Goal: Transaction & Acquisition: Purchase product/service

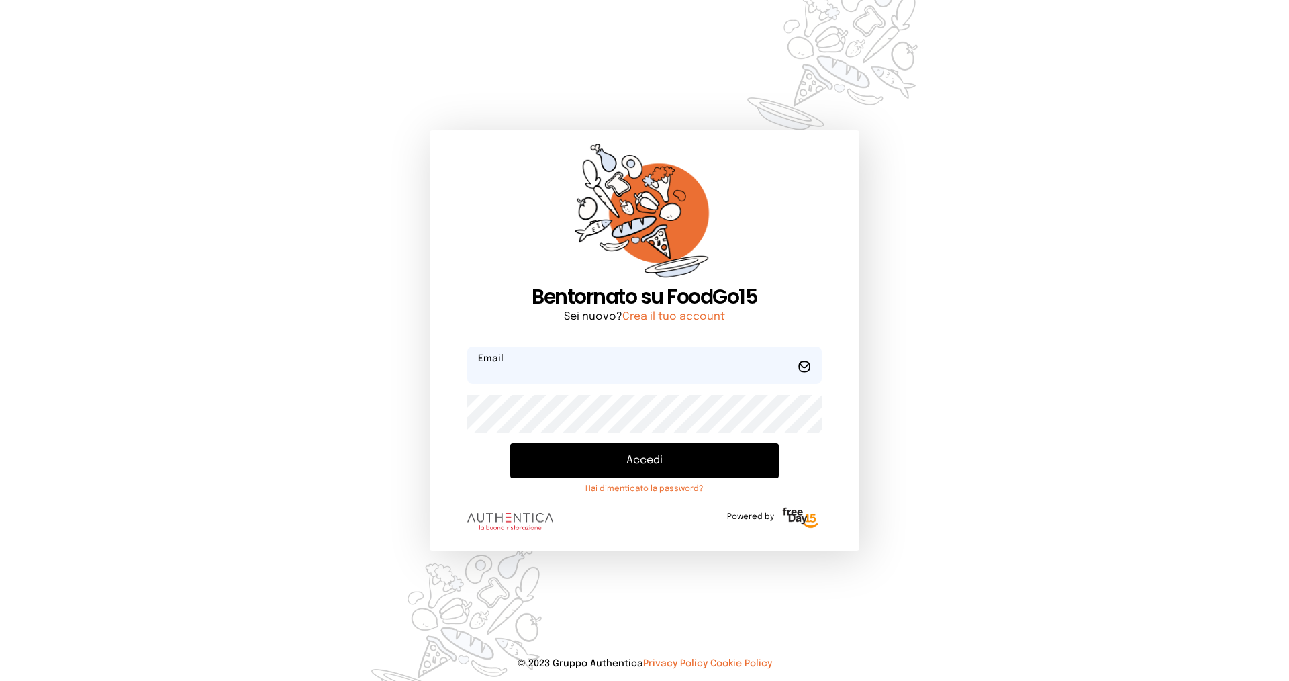
type input "**********"
click at [635, 460] on button "Accedi" at bounding box center [644, 460] width 269 height 35
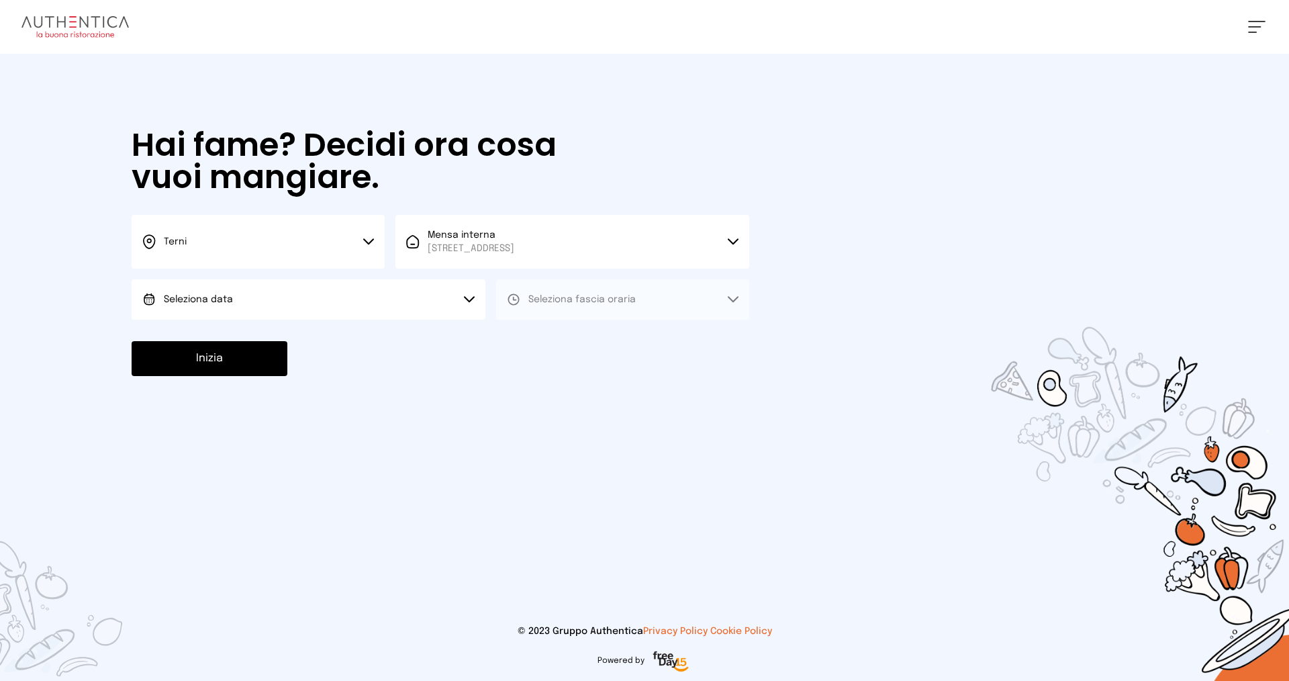
click at [325, 297] on button "Seleziona data" at bounding box center [309, 299] width 354 height 40
click at [334, 329] on li "[DATE], [DATE]" at bounding box center [309, 337] width 354 height 35
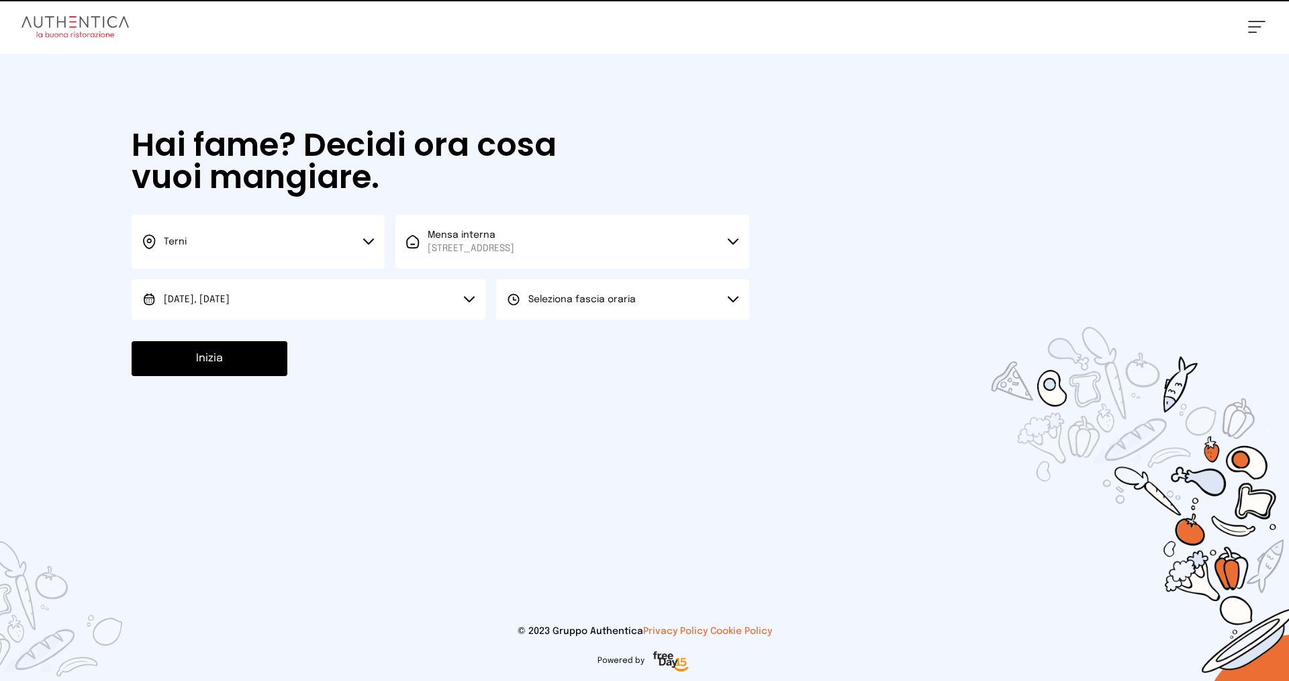
drag, startPoint x: 569, startPoint y: 308, endPoint x: 571, endPoint y: 322, distance: 14.9
click at [570, 308] on button "Seleziona fascia oraria" at bounding box center [622, 299] width 253 height 40
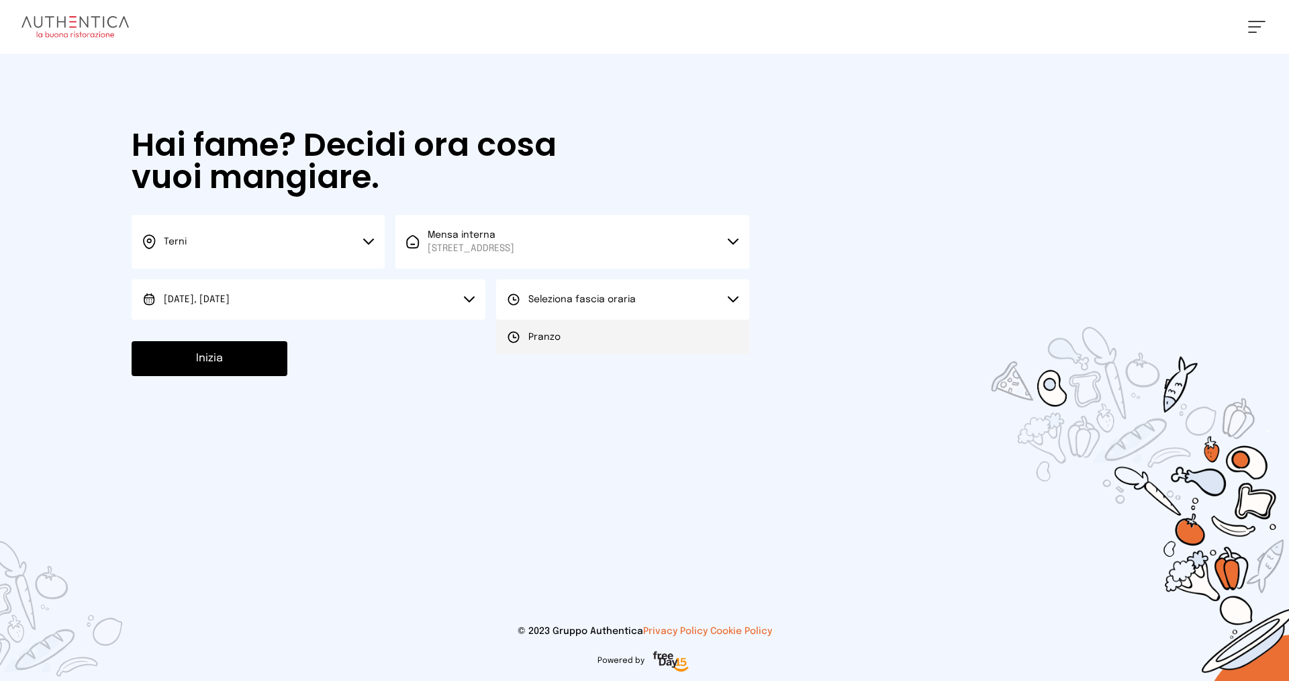
click at [571, 332] on li "Pranzo" at bounding box center [622, 337] width 253 height 35
click at [214, 358] on button "Inizia" at bounding box center [210, 358] width 156 height 35
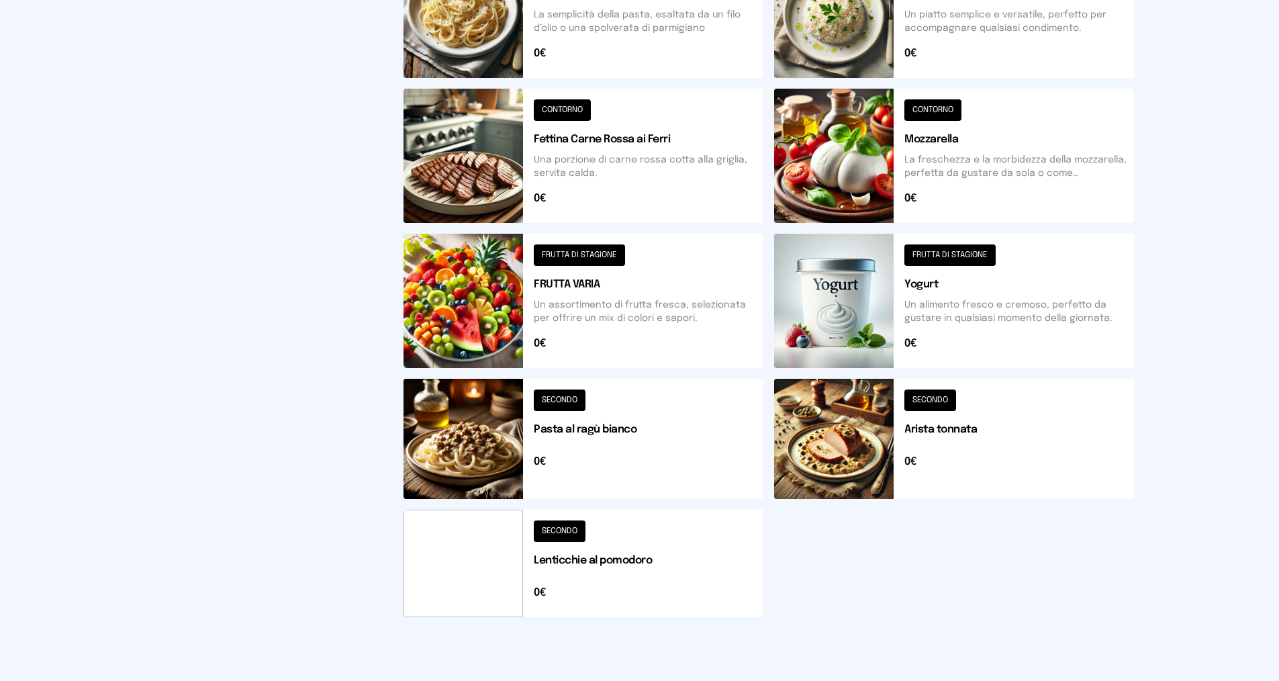
scroll to position [390, 0]
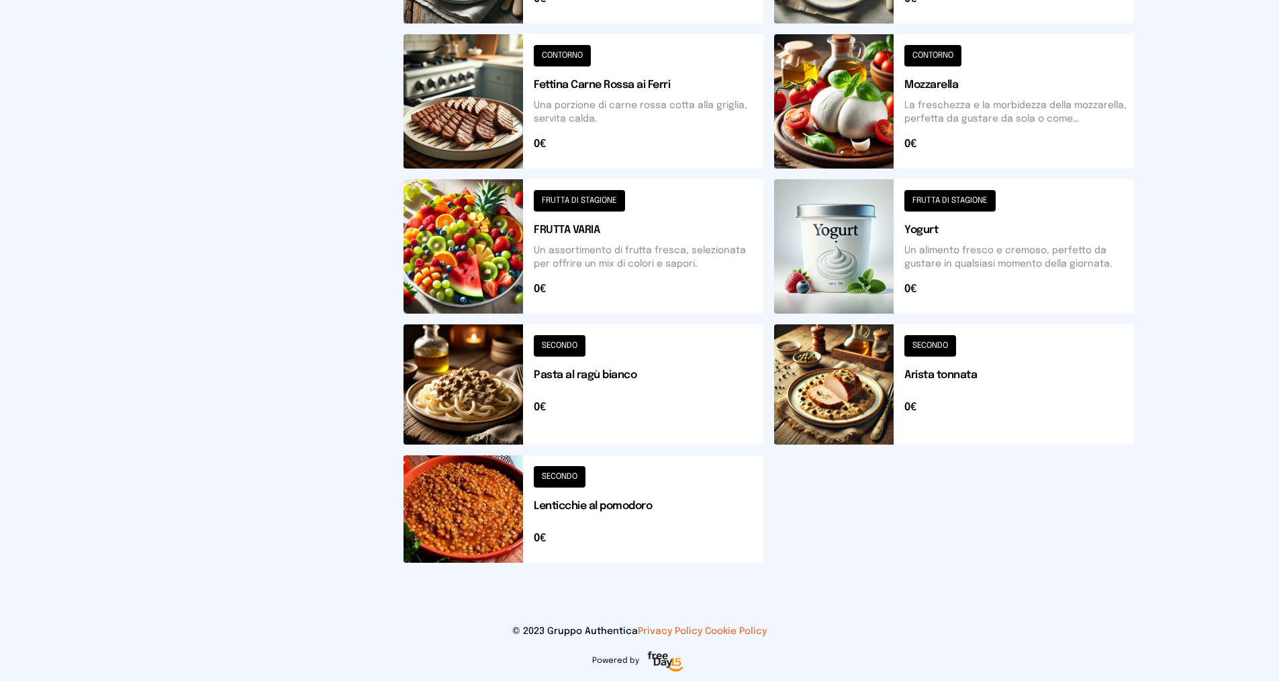
click at [627, 532] on button at bounding box center [584, 508] width 360 height 107
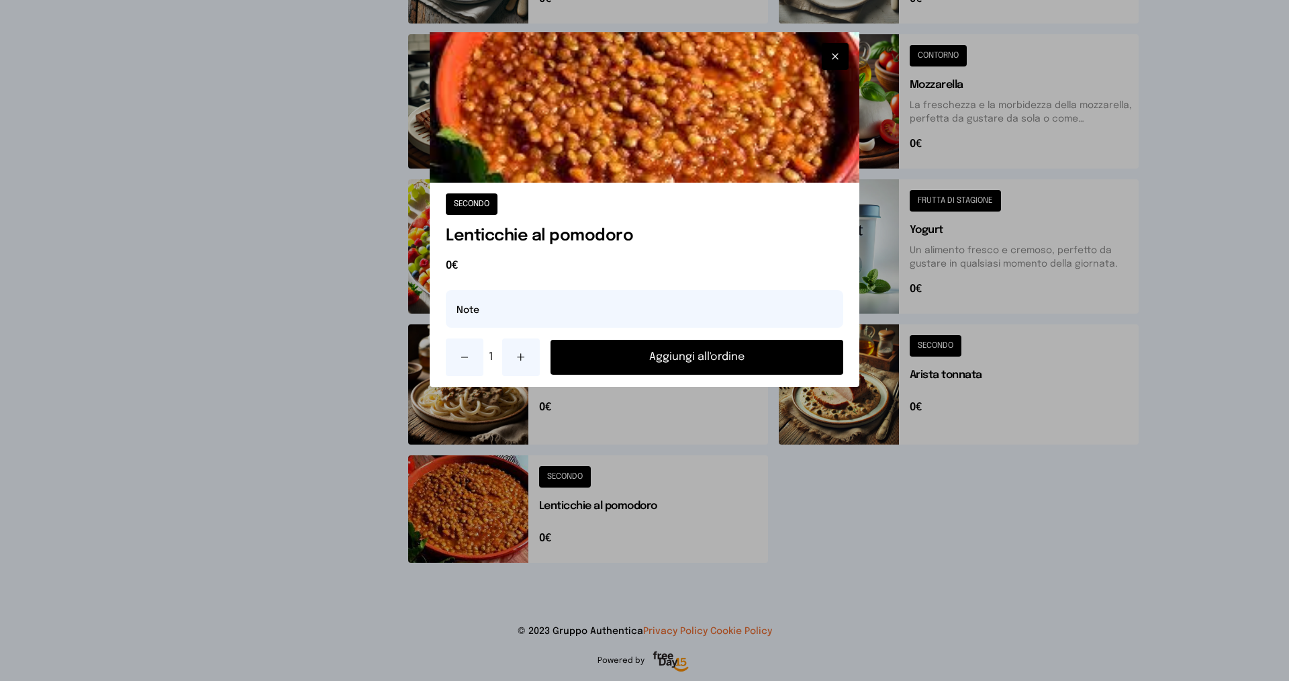
click at [636, 349] on button "Aggiungi all'ordine" at bounding box center [697, 357] width 293 height 35
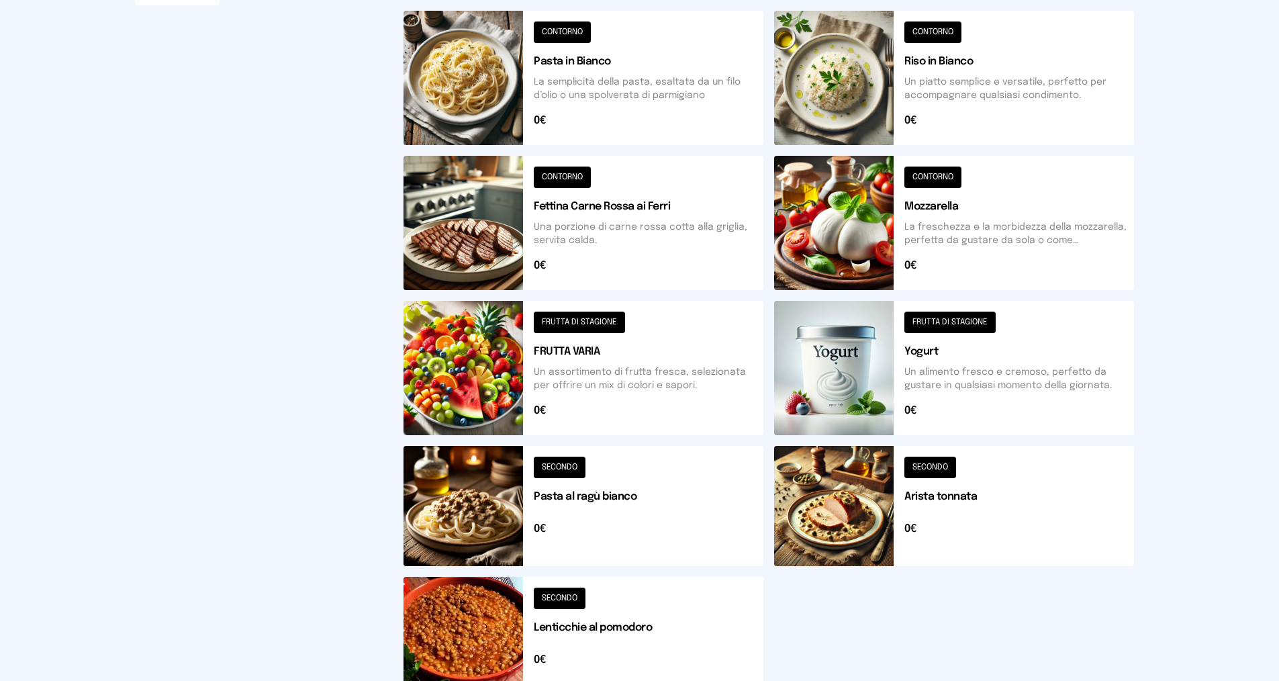
scroll to position [134, 0]
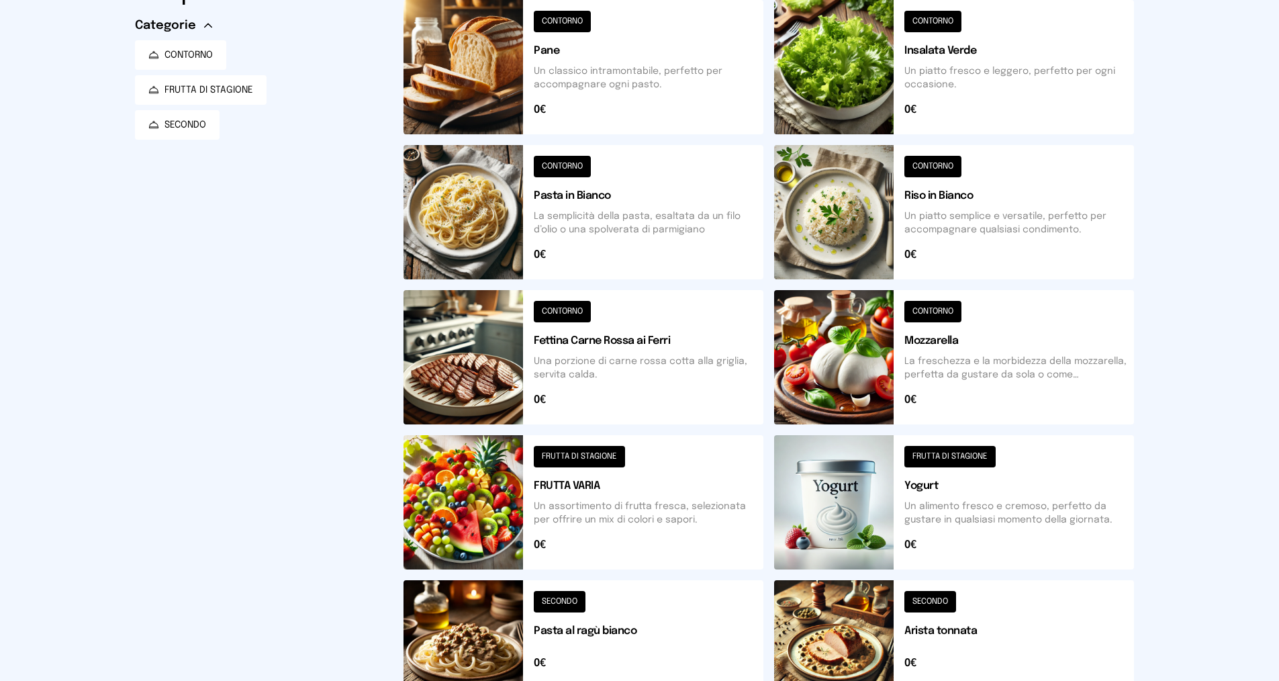
click at [643, 369] on button at bounding box center [584, 357] width 360 height 134
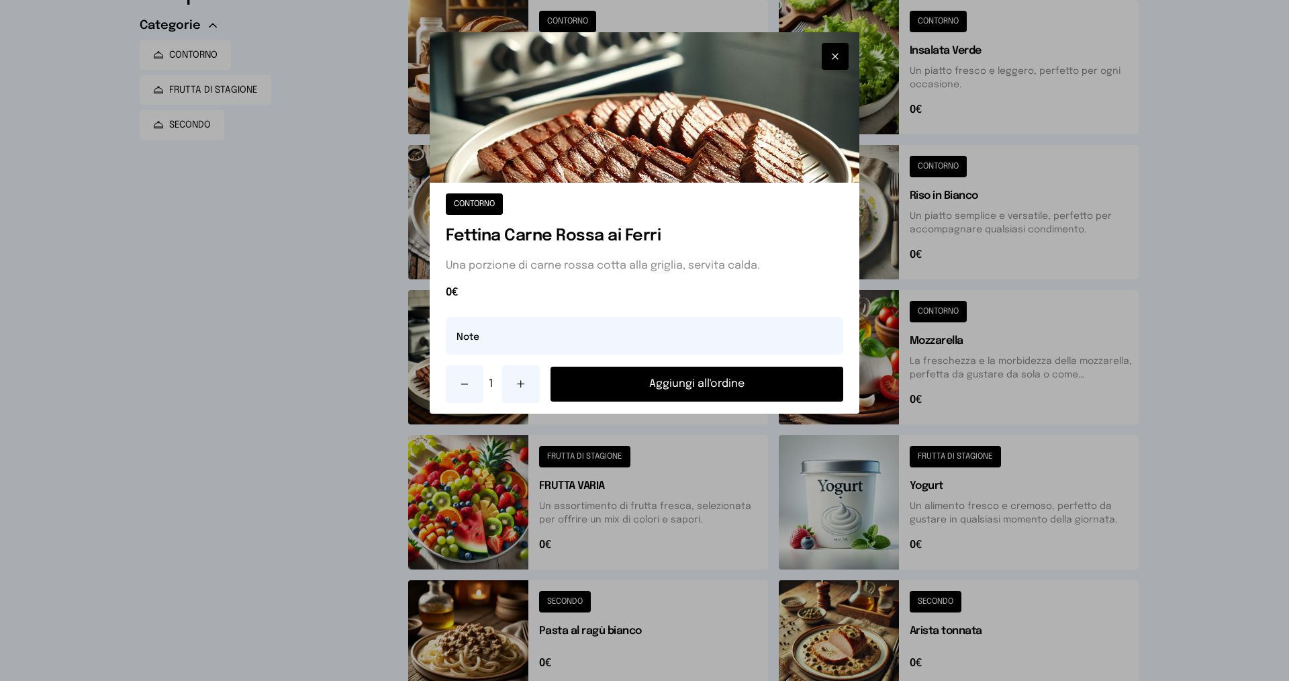
click at [686, 387] on button "Aggiungi all'ordine" at bounding box center [697, 384] width 293 height 35
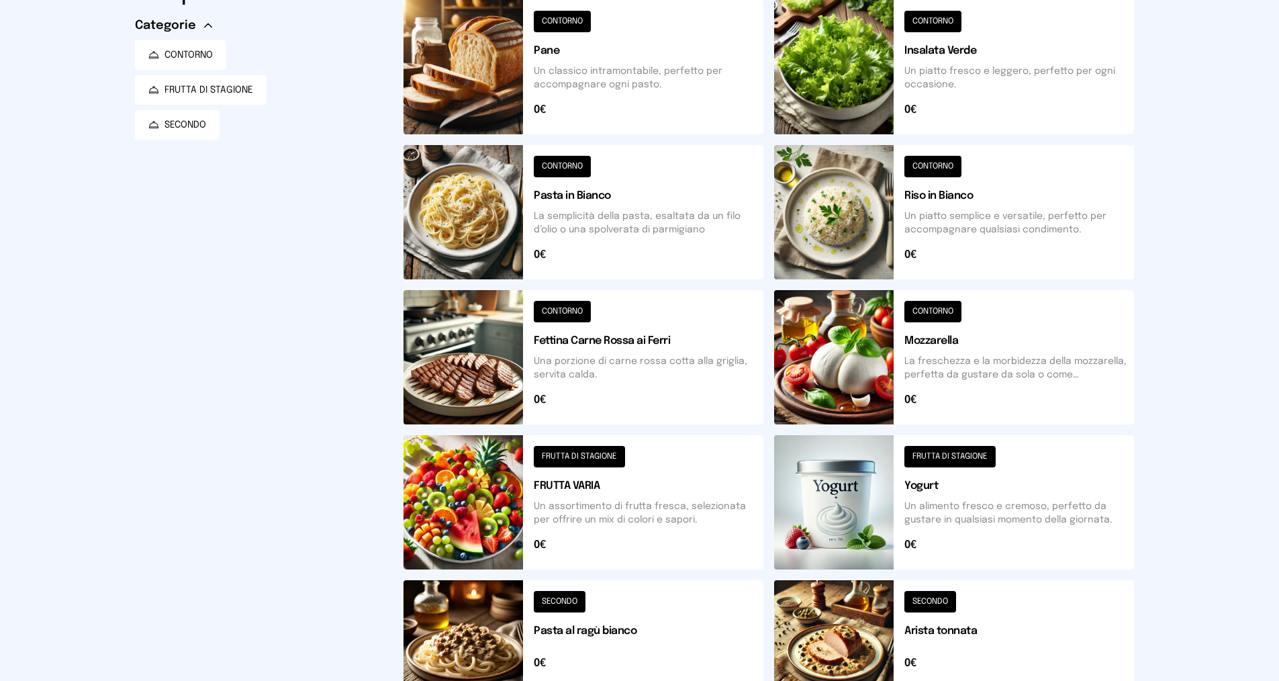
scroll to position [67, 0]
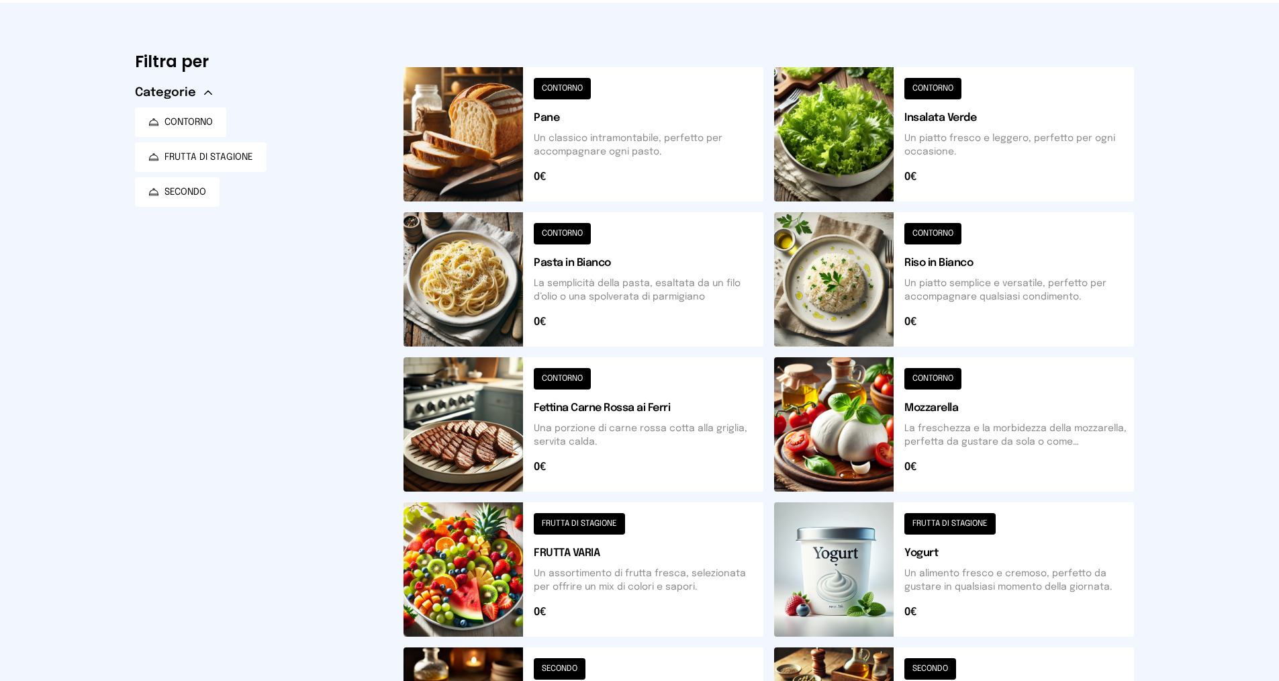
click at [630, 561] on button at bounding box center [584, 569] width 360 height 134
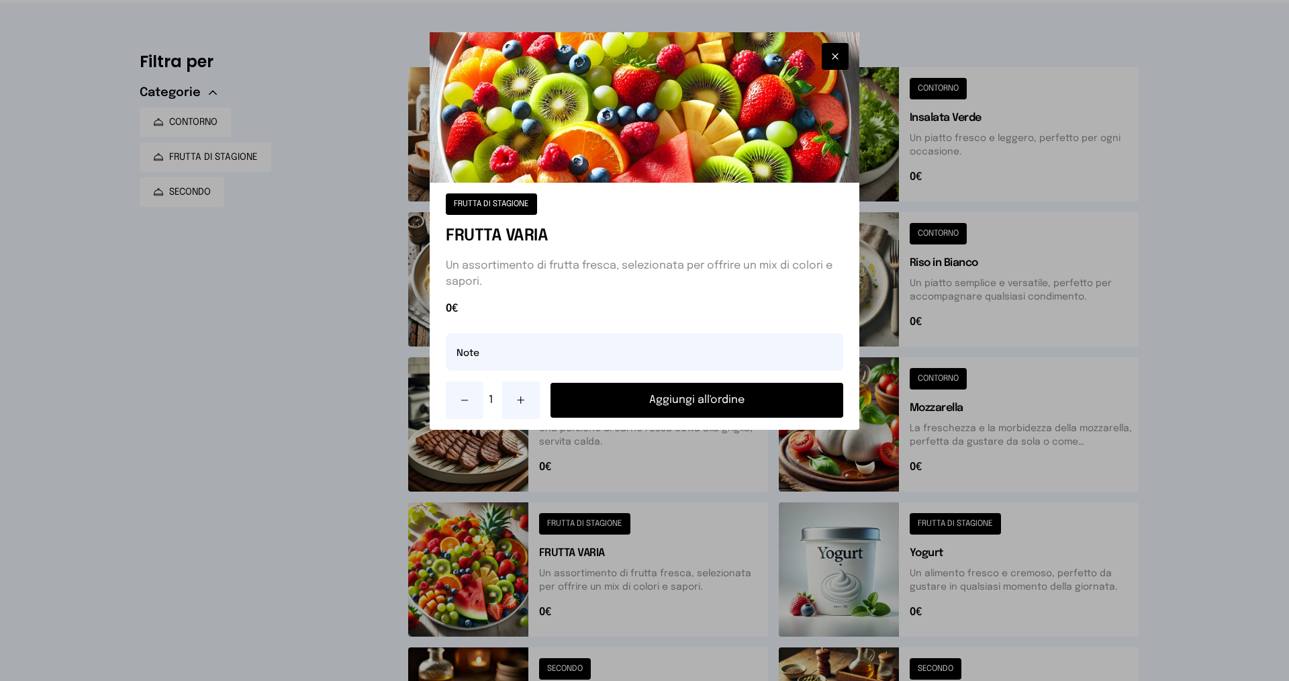
click at [535, 392] on button at bounding box center [521, 400] width 38 height 38
click at [612, 400] on button "Aggiungi all'ordine" at bounding box center [697, 400] width 293 height 35
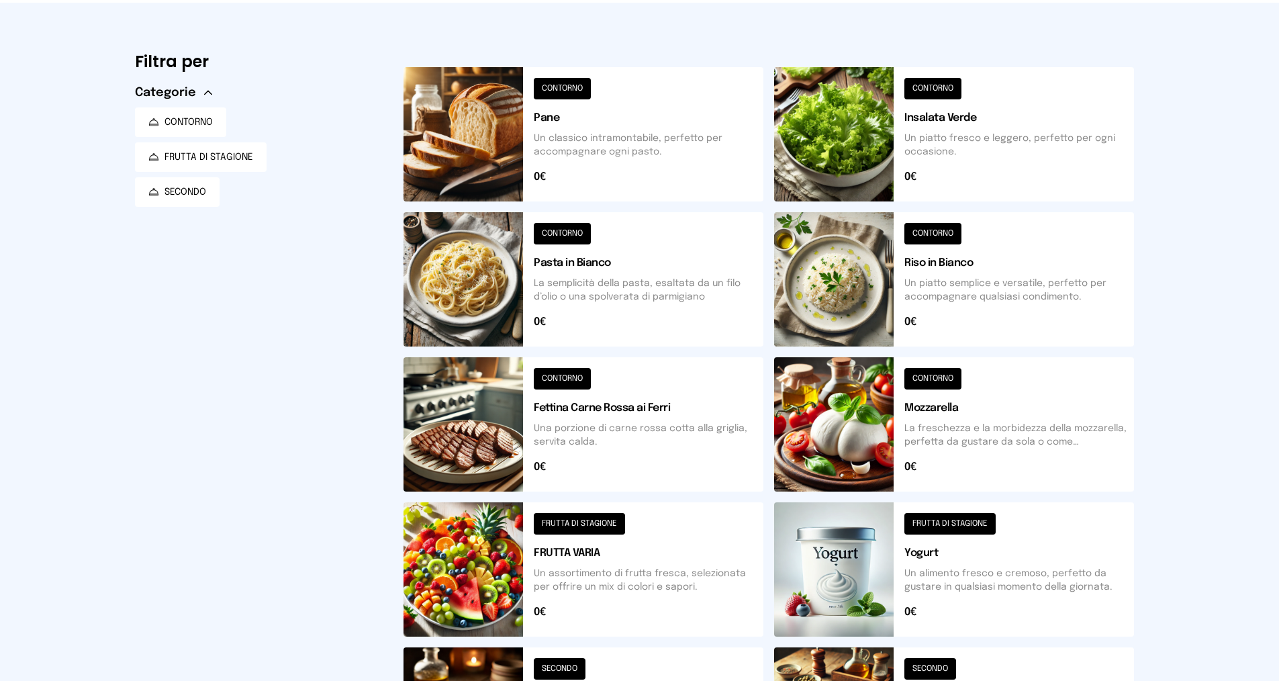
scroll to position [0, 0]
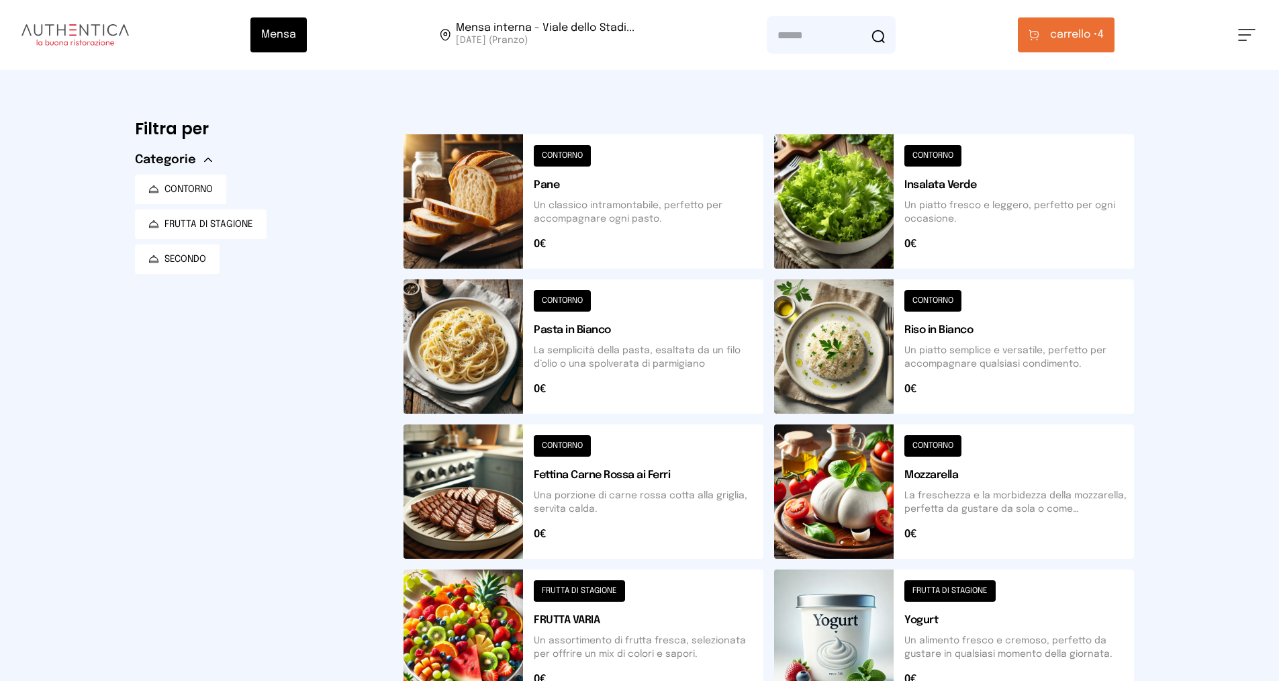
click at [1066, 36] on span "carrello •" at bounding box center [1074, 35] width 48 height 16
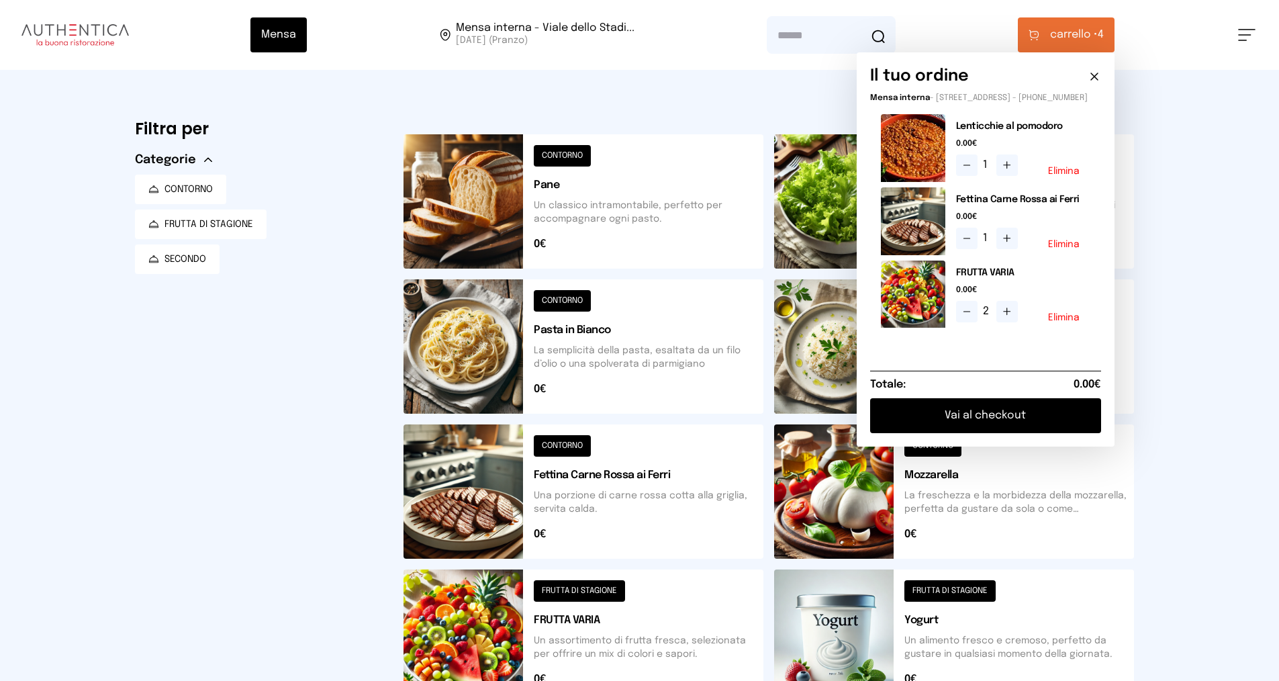
click at [964, 428] on button "Vai al checkout" at bounding box center [985, 415] width 231 height 35
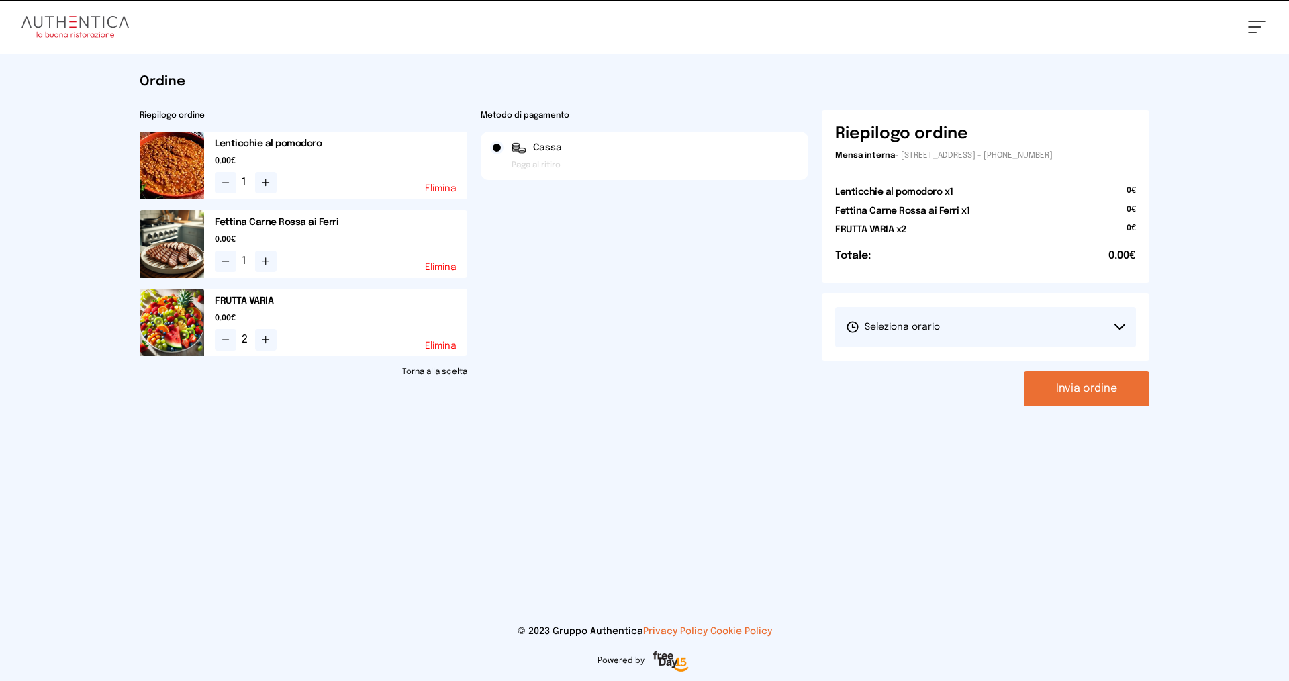
click at [936, 340] on button "Seleziona orario" at bounding box center [985, 327] width 301 height 40
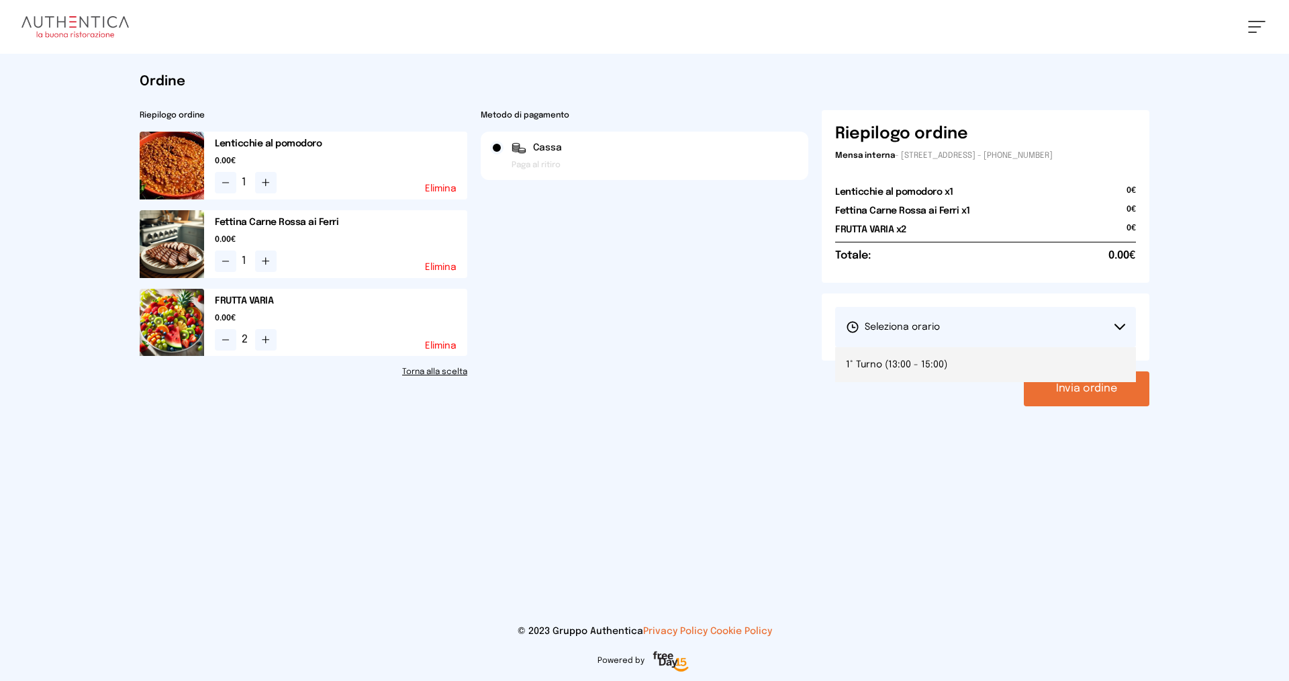
click at [935, 375] on li "1° Turno (13:00 - 15:00)" at bounding box center [985, 364] width 301 height 35
click at [1095, 402] on button "Invia ordine" at bounding box center [1087, 388] width 126 height 35
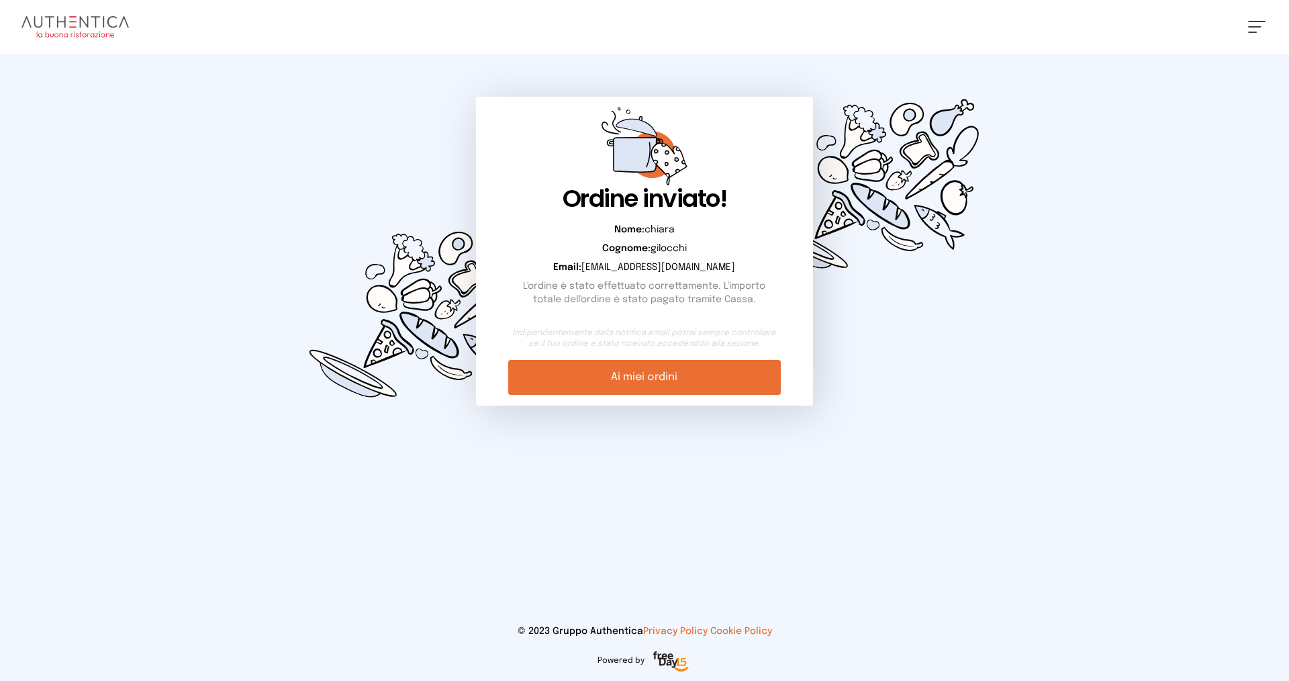
click at [721, 362] on link "Ai miei ordini" at bounding box center [644, 377] width 272 height 35
